Goal: Navigation & Orientation: Find specific page/section

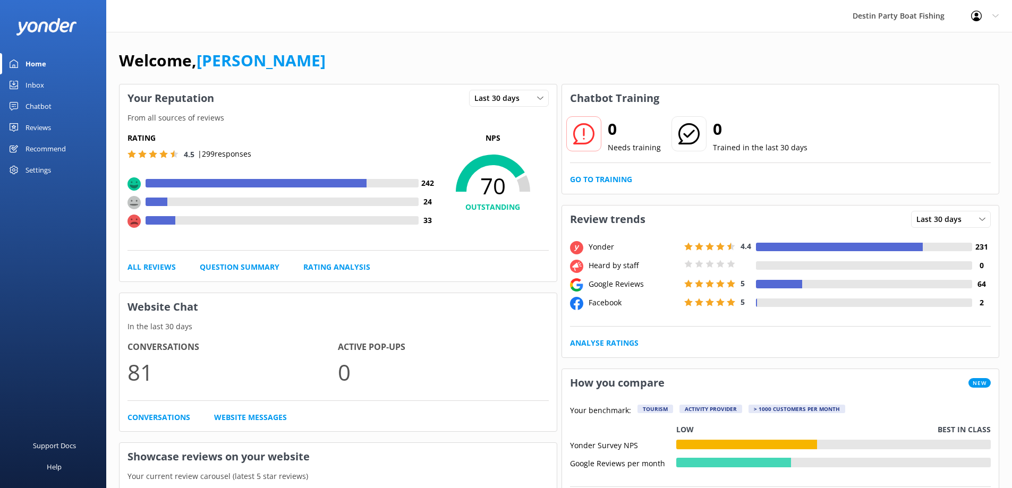
click at [40, 80] on div "Inbox" at bounding box center [35, 84] width 19 height 21
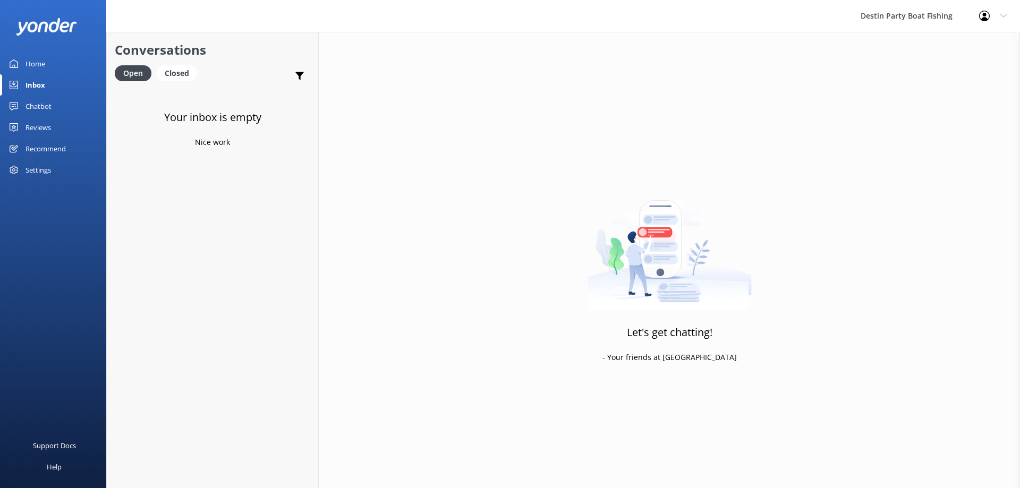
click at [30, 125] on div "Reviews" at bounding box center [39, 127] width 26 height 21
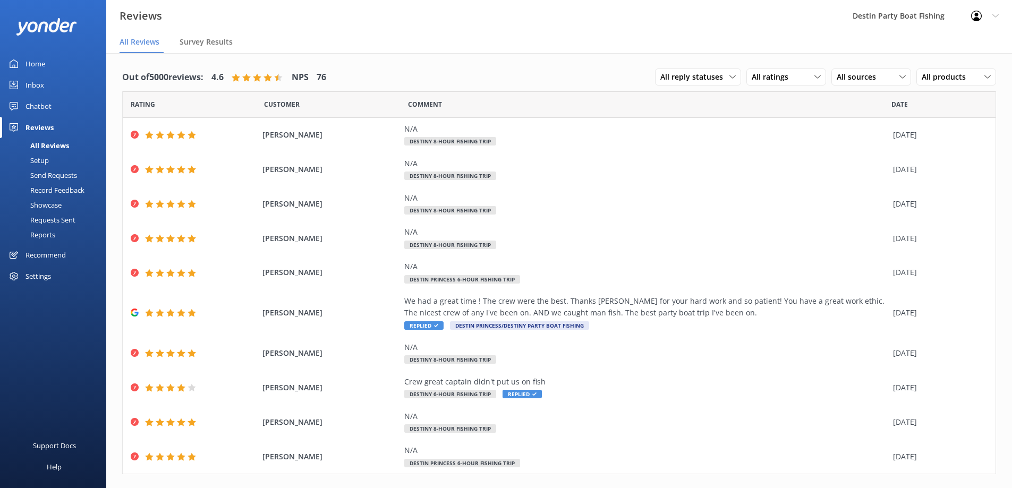
click at [28, 66] on div "Home" at bounding box center [36, 63] width 20 height 21
